Goal: Task Accomplishment & Management: Manage account settings

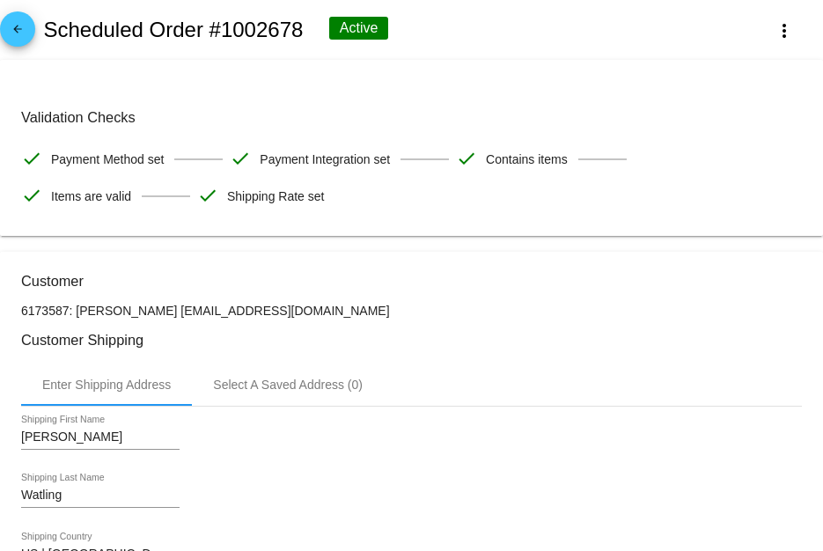
scroll to position [1478, 0]
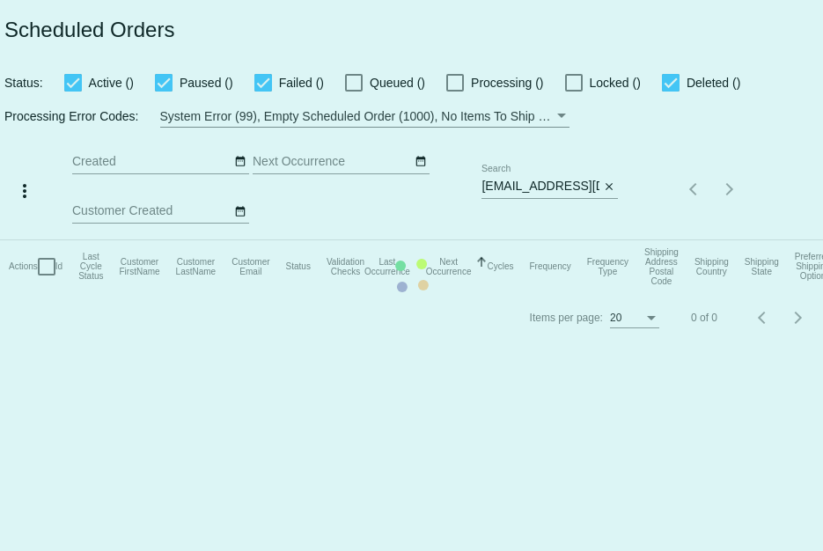
click at [478, 240] on mat-table "Actions Id Last Cycle Status Customer FirstName Customer LastName Customer Emai…" at bounding box center [411, 266] width 823 height 53
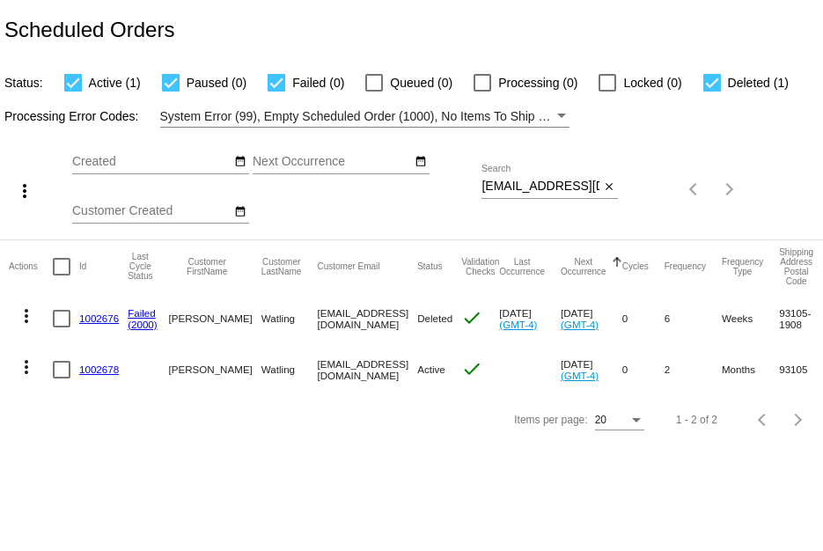
click at [480, 186] on div "Sep Jan Feb Mar Apr Su Mo" at bounding box center [276, 189] width 409 height 99
drag, startPoint x: 481, startPoint y: 184, endPoint x: 622, endPoint y: 214, distance: 143.9
click at [622, 214] on div "more_vert Sep Jan Feb Mar [DATE]" at bounding box center [411, 184] width 823 height 112
paste input "meganmdeming"
type input "[EMAIL_ADDRESS][DOMAIN_NAME]"
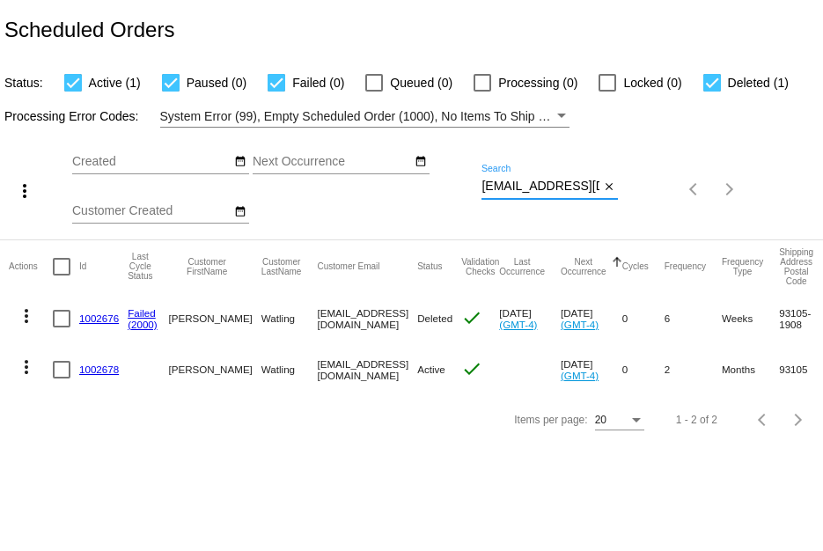
scroll to position [0, 39]
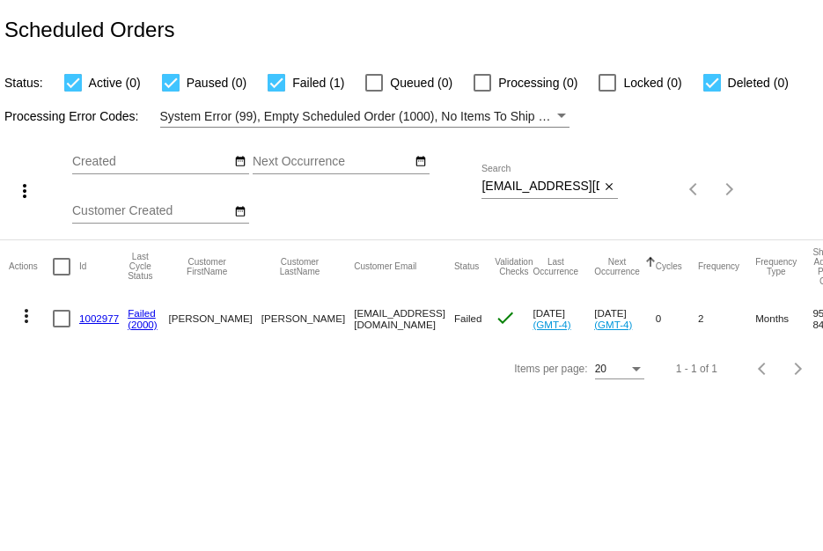
click at [99, 325] on mat-cell "1002977" at bounding box center [103, 318] width 48 height 51
click at [99, 318] on link "1002977" at bounding box center [99, 317] width 40 height 11
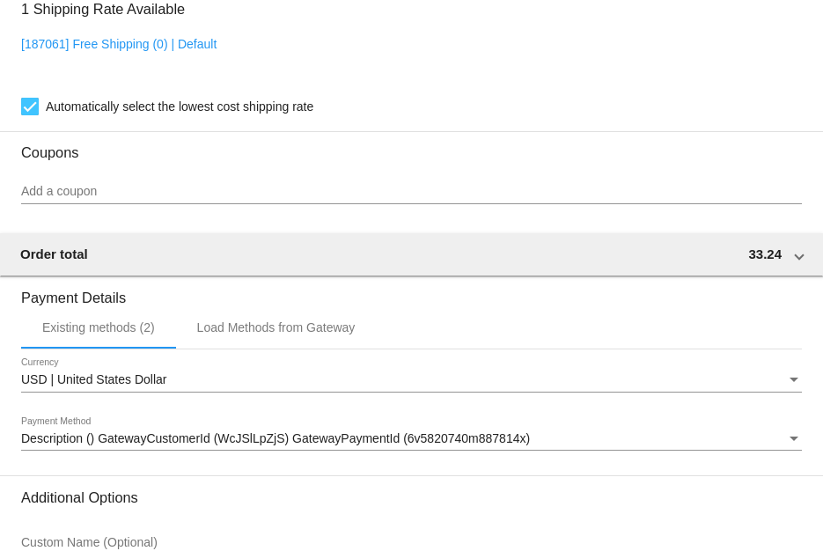
scroll to position [1584, 0]
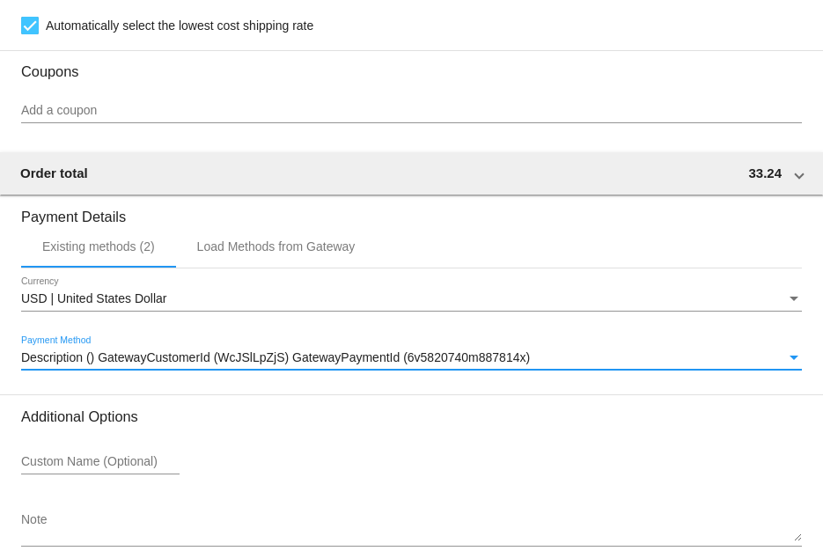
click at [765, 363] on div "Description () GatewayCustomerId (WcJSlLpZjS) GatewayPaymentId (6v5820740m88781…" at bounding box center [403, 358] width 765 height 14
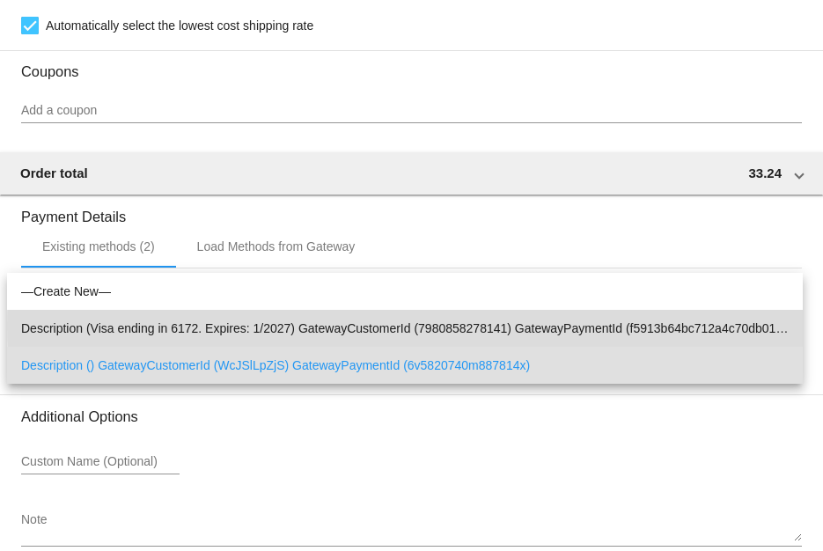
click at [728, 326] on span "Description (Visa ending in 6172. Expires: 1/2027) GatewayCustomerId (798085827…" at bounding box center [404, 328] width 767 height 37
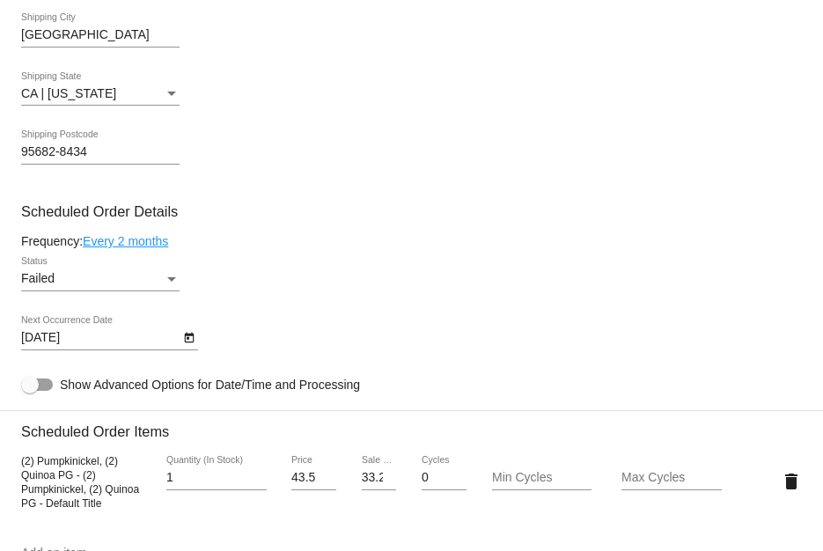
scroll to position [728, 0]
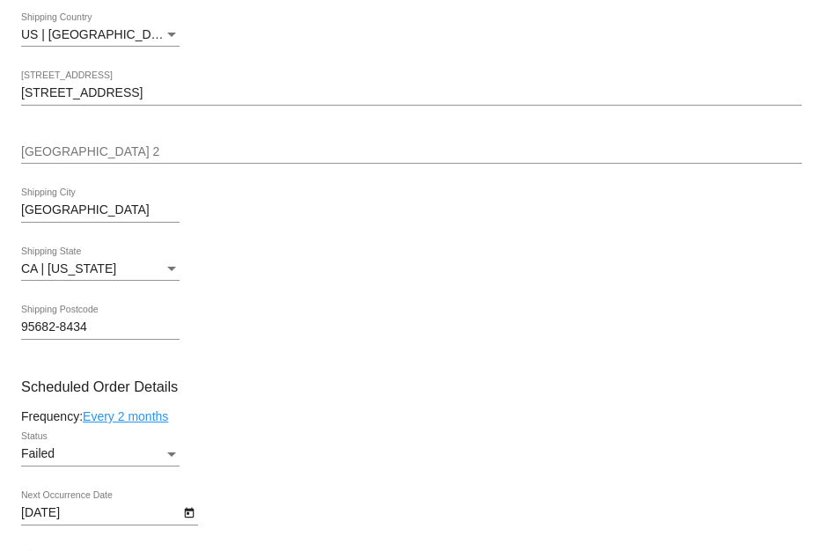
click at [154, 455] on div "Failed" at bounding box center [92, 454] width 143 height 14
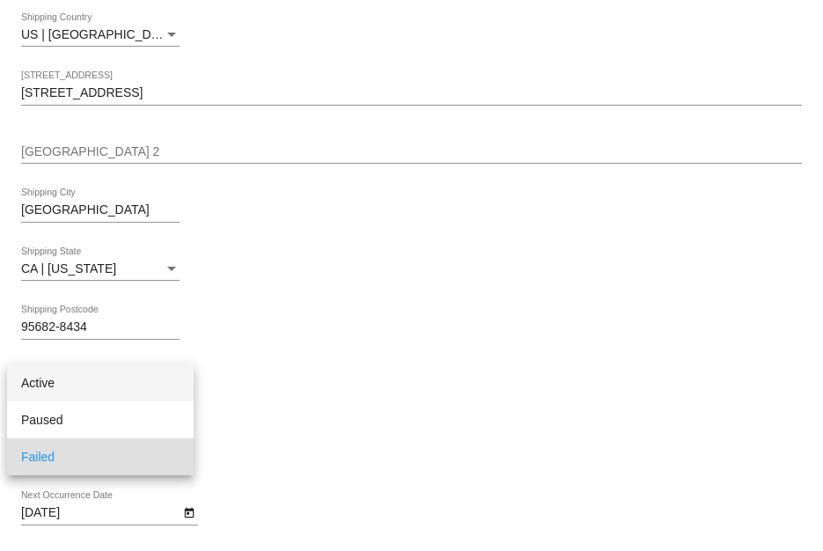
click at [149, 394] on span "Active" at bounding box center [100, 382] width 158 height 37
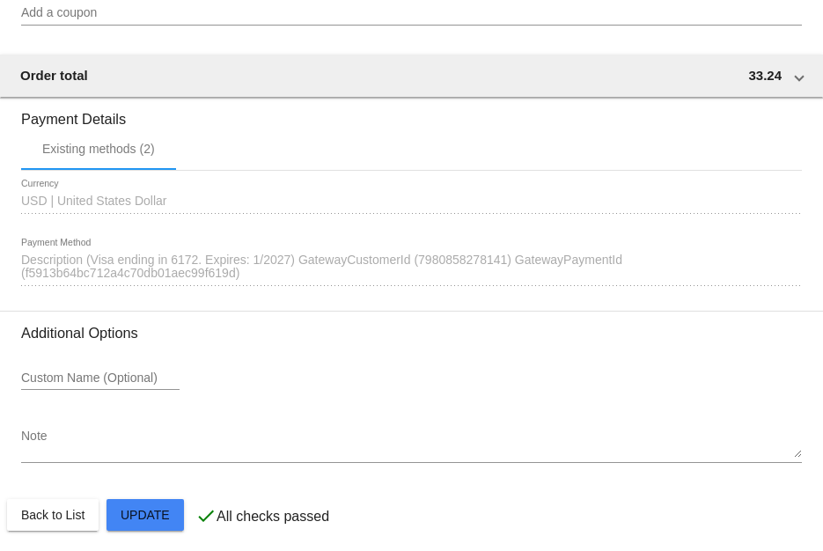
scroll to position [1696, 0]
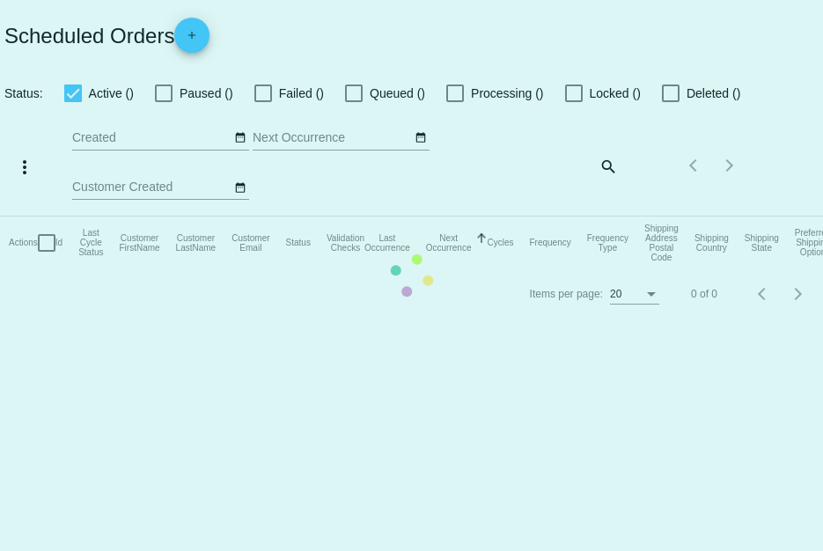
checkbox input "true"
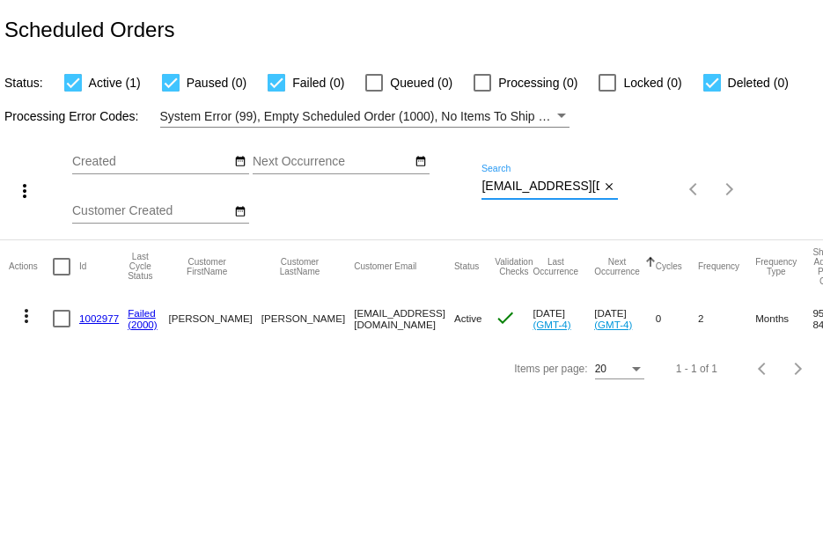
scroll to position [0, 39]
drag, startPoint x: 482, startPoint y: 183, endPoint x: 674, endPoint y: 196, distance: 192.3
click at [674, 196] on div "more_vert Sep Jan Feb Mar [DATE]" at bounding box center [411, 184] width 823 height 112
paste input "[PERSON_NAME]@twdirection"
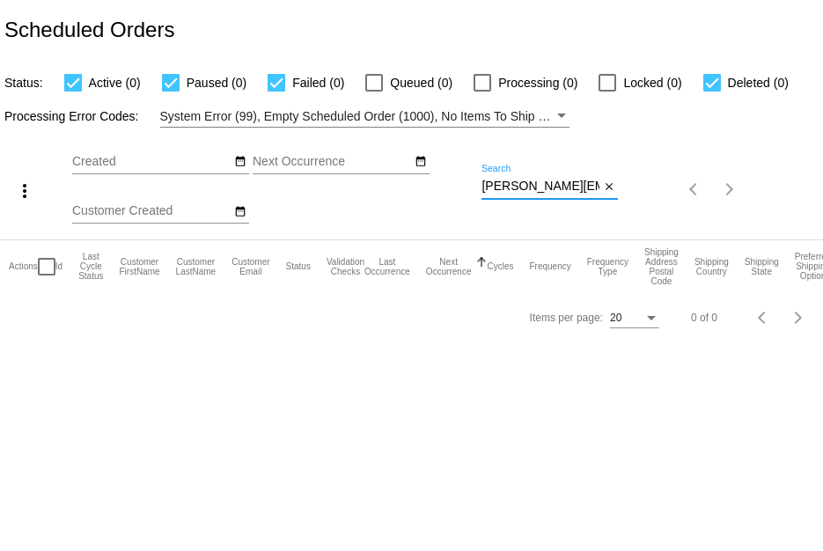
type input "[PERSON_NAME][EMAIL_ADDRESS][DOMAIN_NAME]"
